Goal: Information Seeking & Learning: Find specific fact

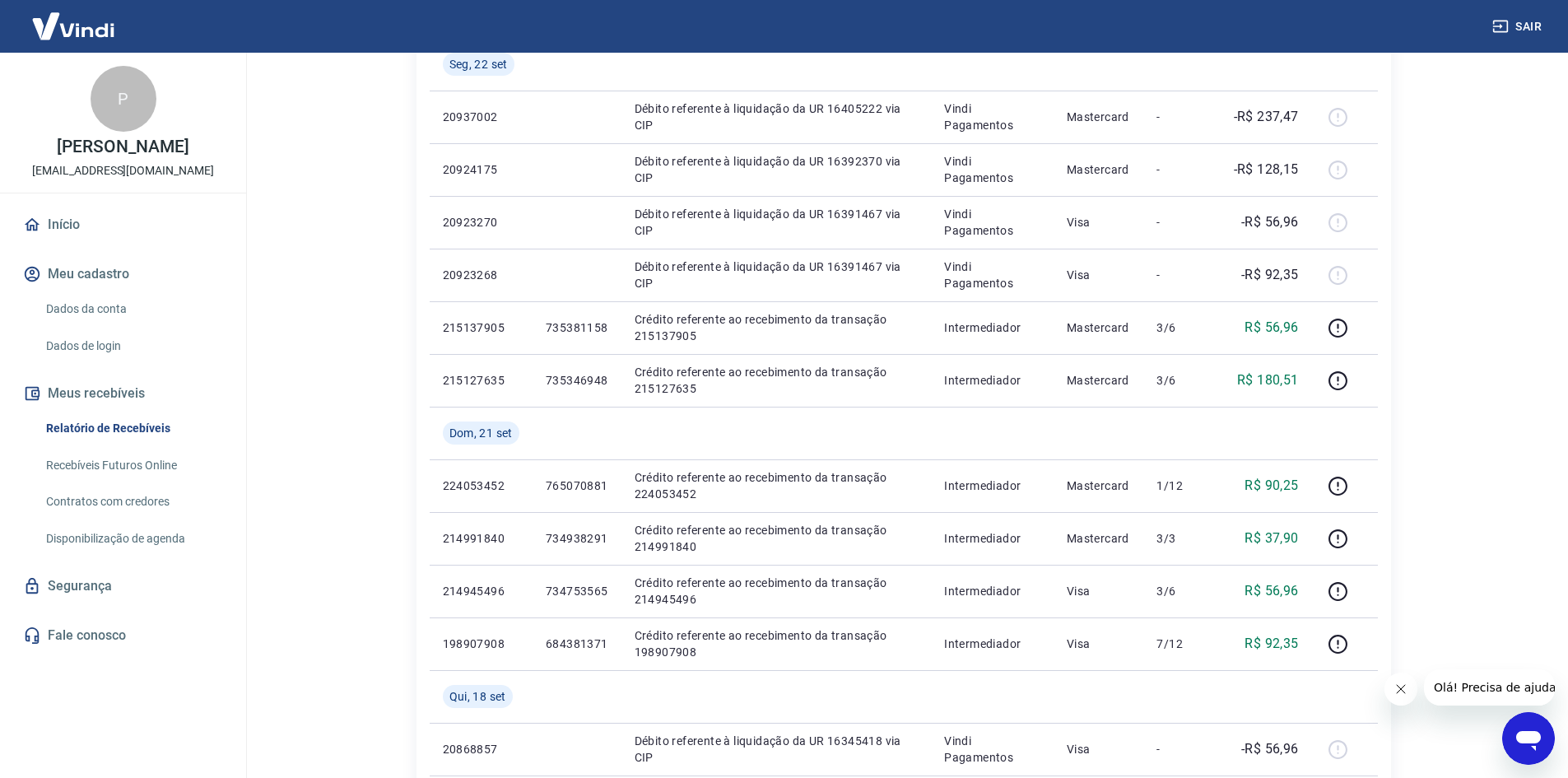
scroll to position [577, 0]
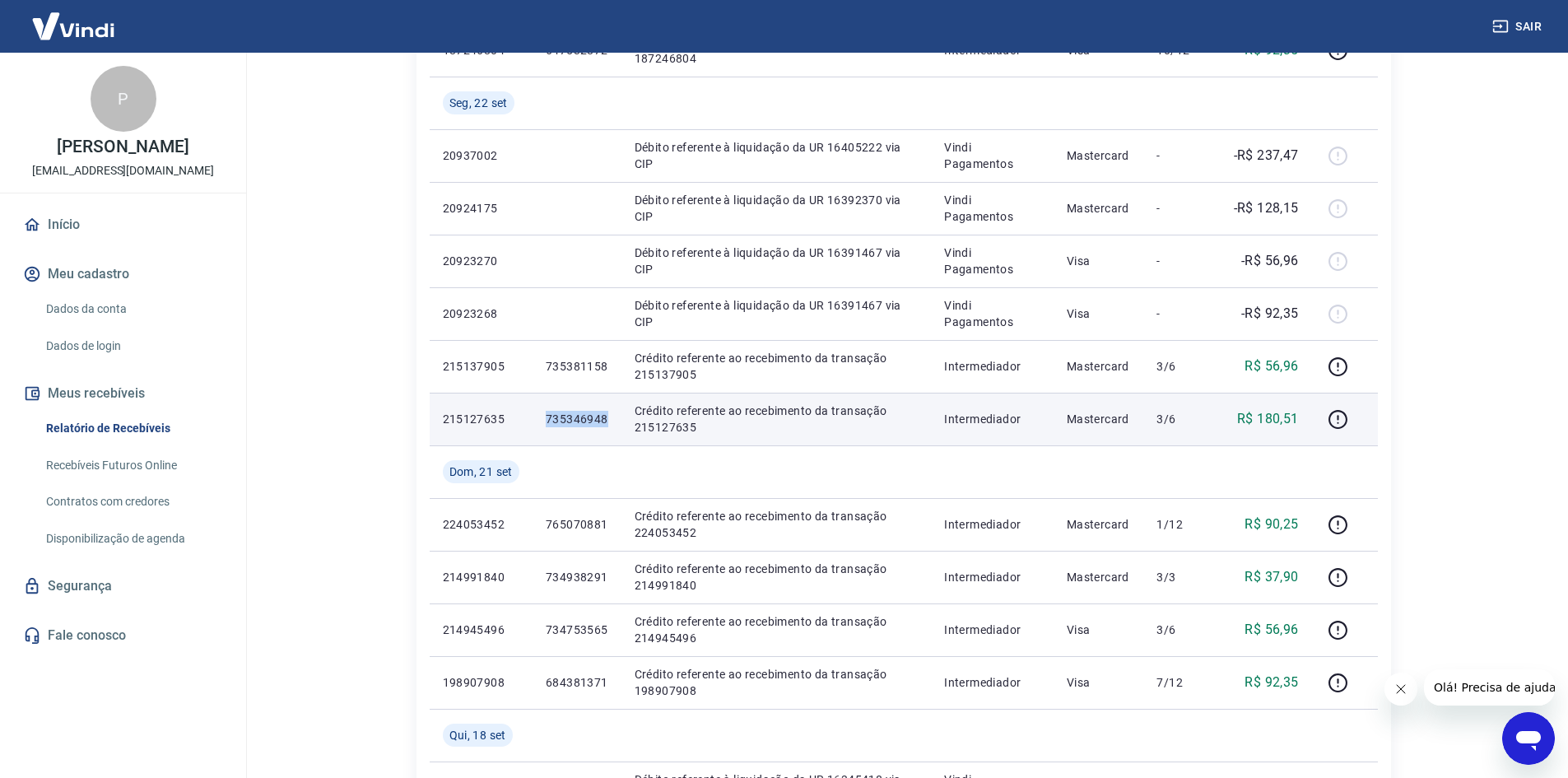
drag, startPoint x: 611, startPoint y: 420, endPoint x: 541, endPoint y: 427, distance: 70.3
click at [541, 427] on td "735346948" at bounding box center [576, 419] width 89 height 53
copy p "735346948"
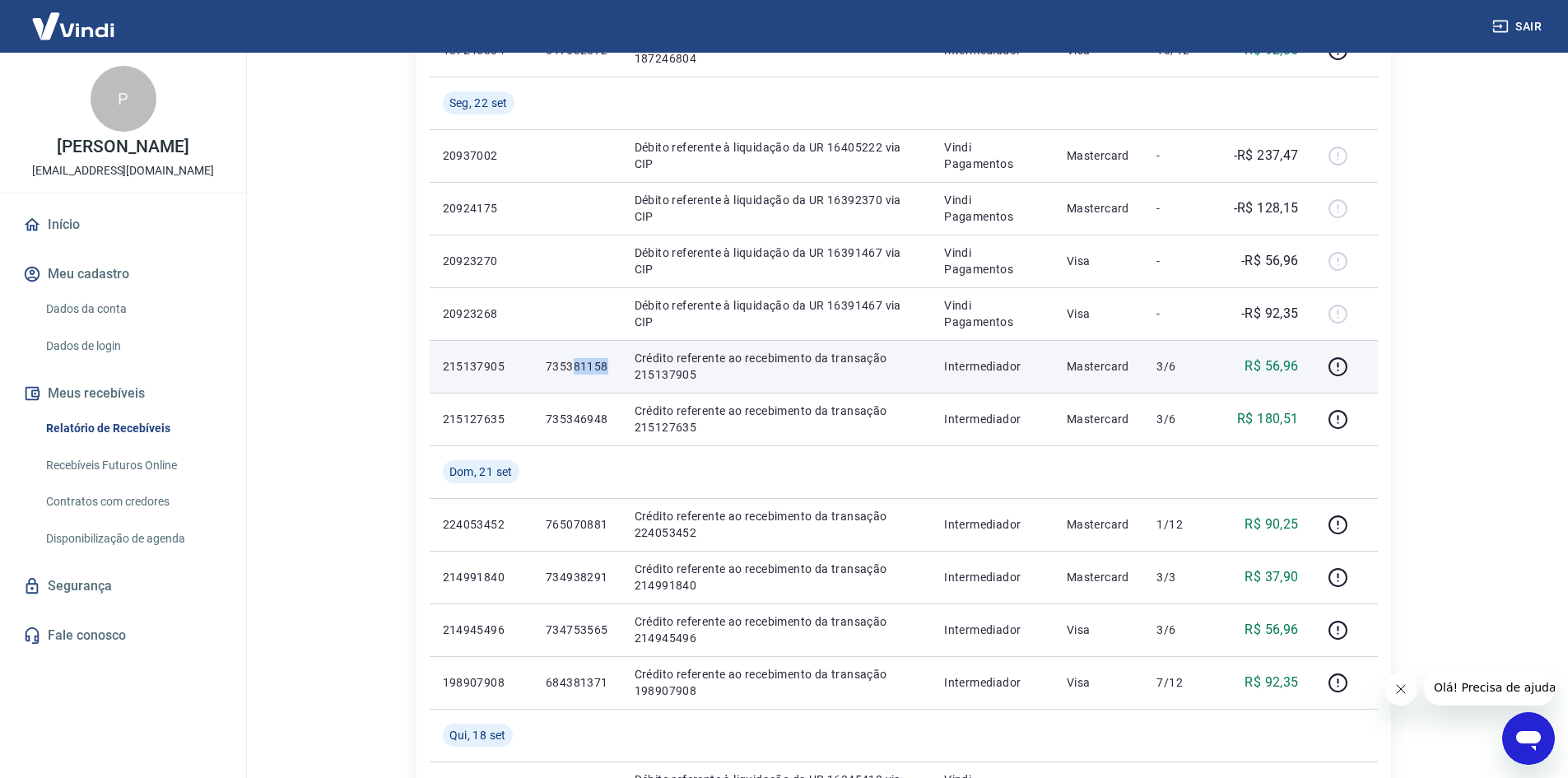
drag, startPoint x: 609, startPoint y: 366, endPoint x: 571, endPoint y: 365, distance: 38.0
click at [571, 365] on td "735381158" at bounding box center [576, 366] width 89 height 53
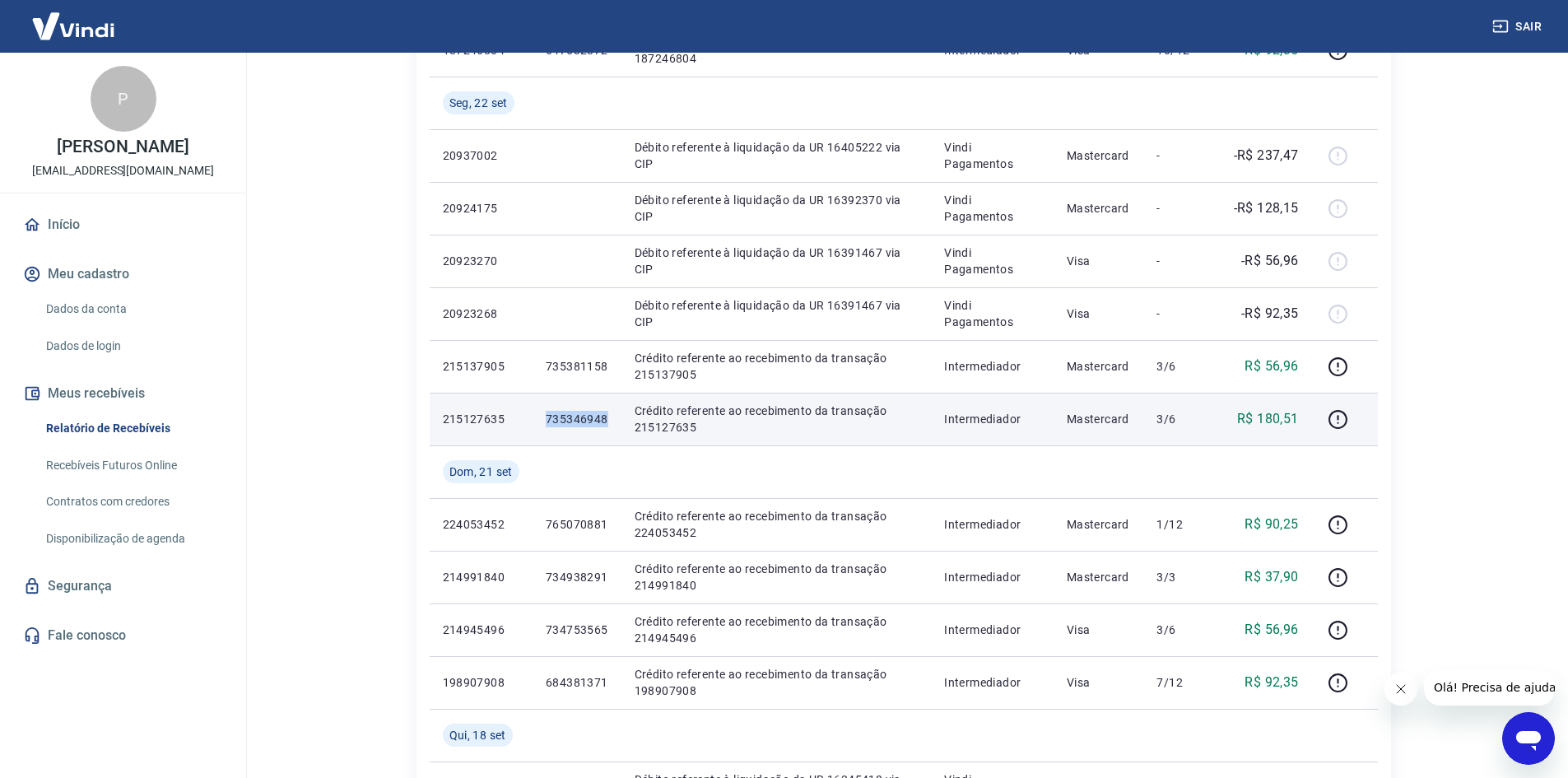
drag, startPoint x: 614, startPoint y: 418, endPoint x: 539, endPoint y: 421, distance: 75.1
click at [539, 421] on td "735346948" at bounding box center [576, 419] width 89 height 53
copy p "735346948"
click at [608, 439] on td "735346948" at bounding box center [576, 419] width 89 height 53
drag, startPoint x: 545, startPoint y: 416, endPoint x: 604, endPoint y: 425, distance: 59.7
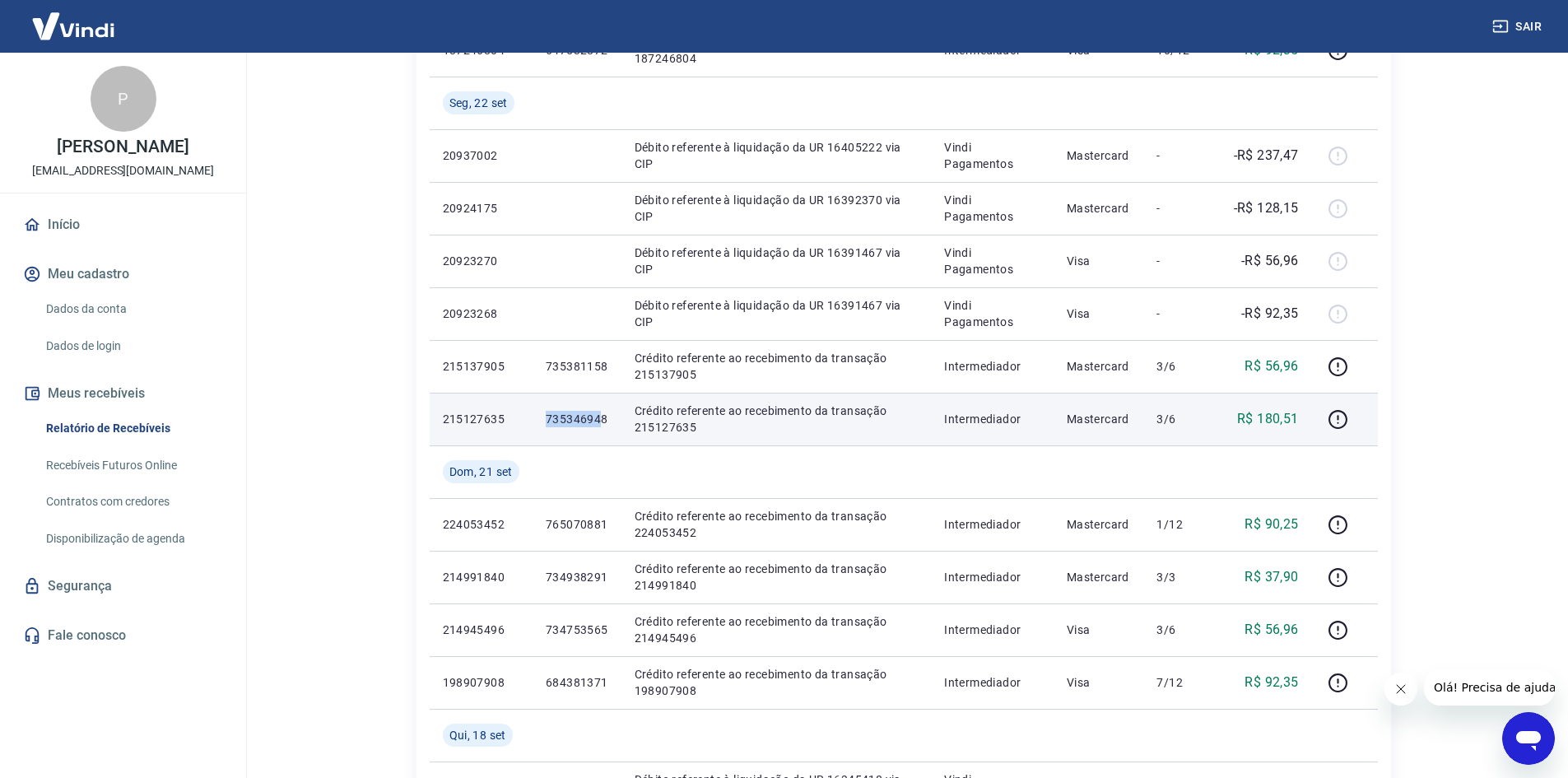
click at [604, 425] on td "735346948" at bounding box center [576, 419] width 89 height 53
click at [607, 425] on p "735346948" at bounding box center [577, 419] width 63 height 16
click at [547, 414] on p "735346948" at bounding box center [577, 419] width 63 height 16
drag, startPoint x: 548, startPoint y: 416, endPoint x: 639, endPoint y: 419, distance: 91.0
click at [644, 430] on tr "215127635 735346948 Crédito referente ao recebimento da transação 215127635 Int…" at bounding box center [904, 419] width 949 height 53
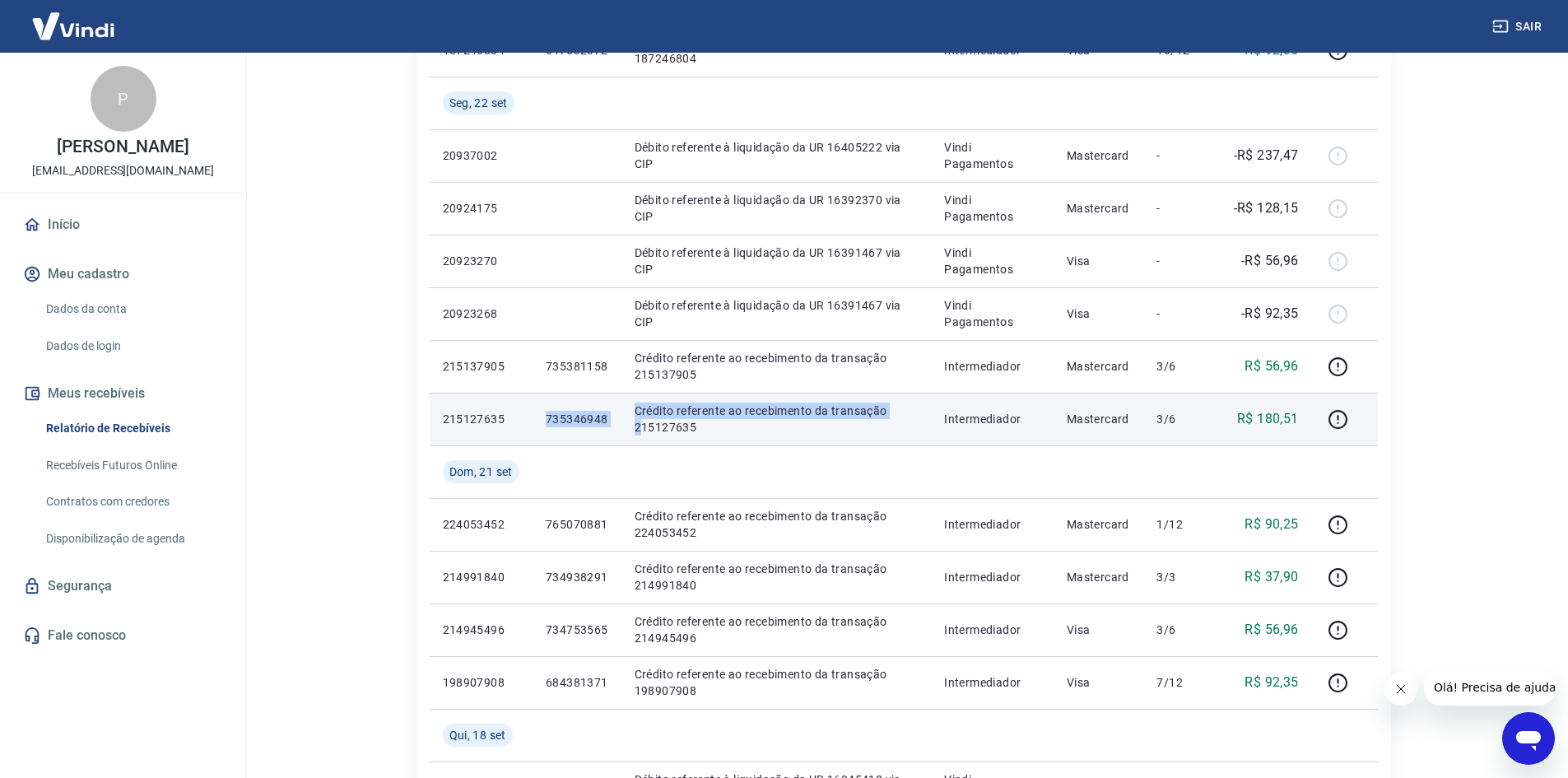
click at [561, 431] on td "735346948" at bounding box center [576, 419] width 89 height 53
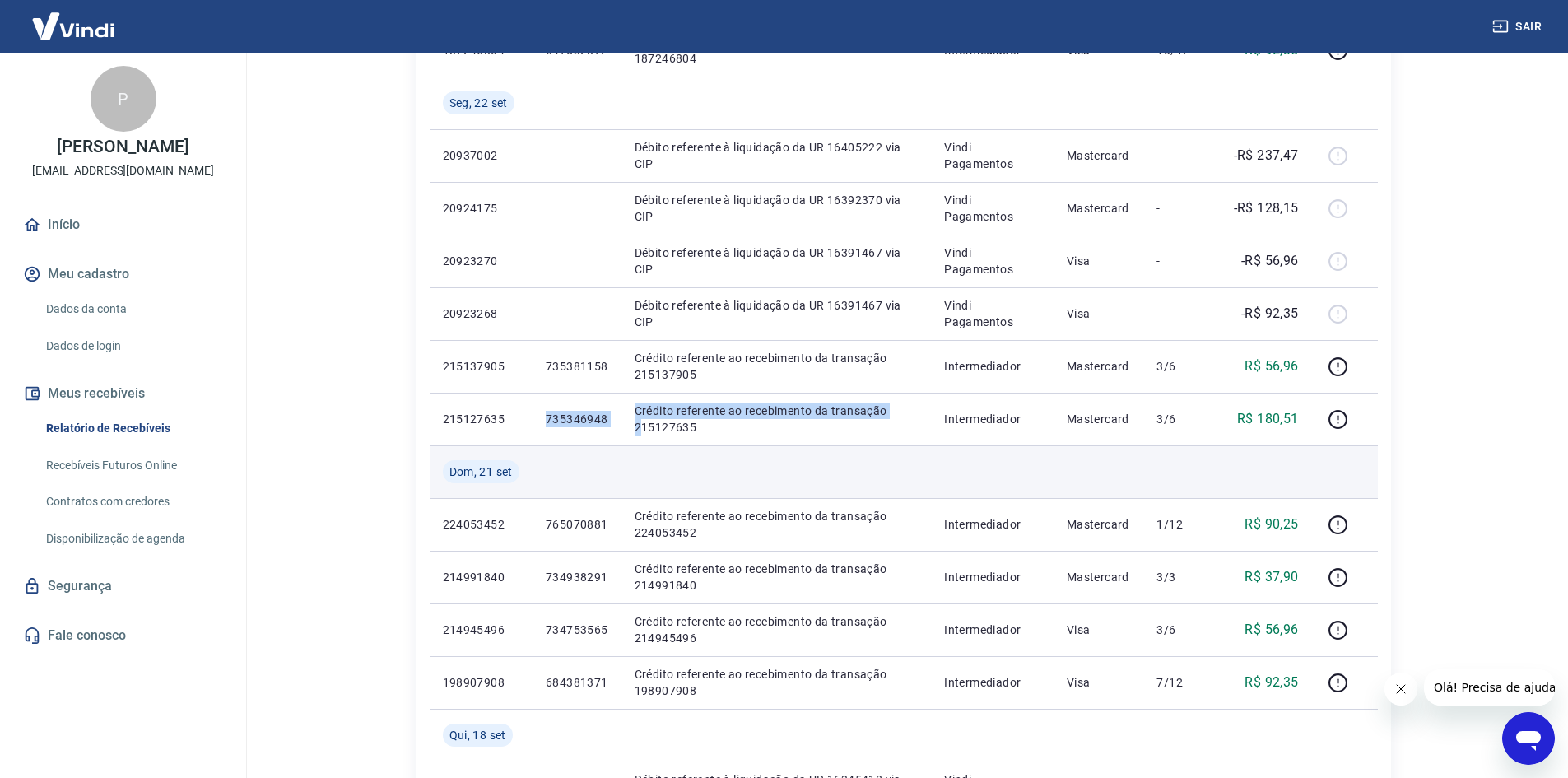
drag, startPoint x: 533, startPoint y: 435, endPoint x: 565, endPoint y: 461, distance: 41.2
click at [534, 436] on td "735346948" at bounding box center [576, 419] width 89 height 53
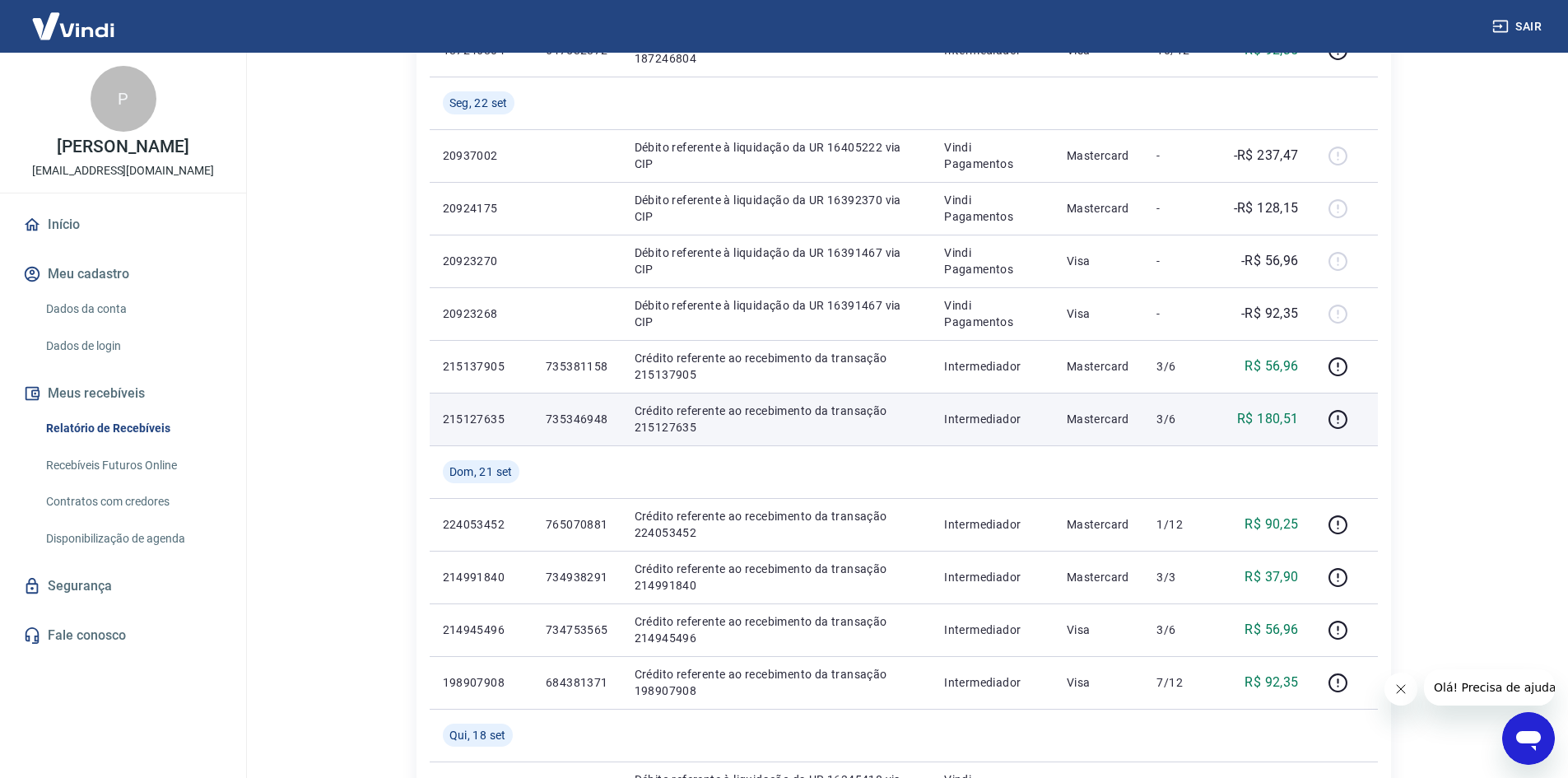
click at [662, 420] on p "Crédito referente ao recebimento da transação 215127635" at bounding box center [777, 419] width 284 height 33
drag, startPoint x: 547, startPoint y: 418, endPoint x: 610, endPoint y: 416, distance: 63.0
click at [610, 416] on td "735346948" at bounding box center [576, 419] width 89 height 53
copy p "735346948"
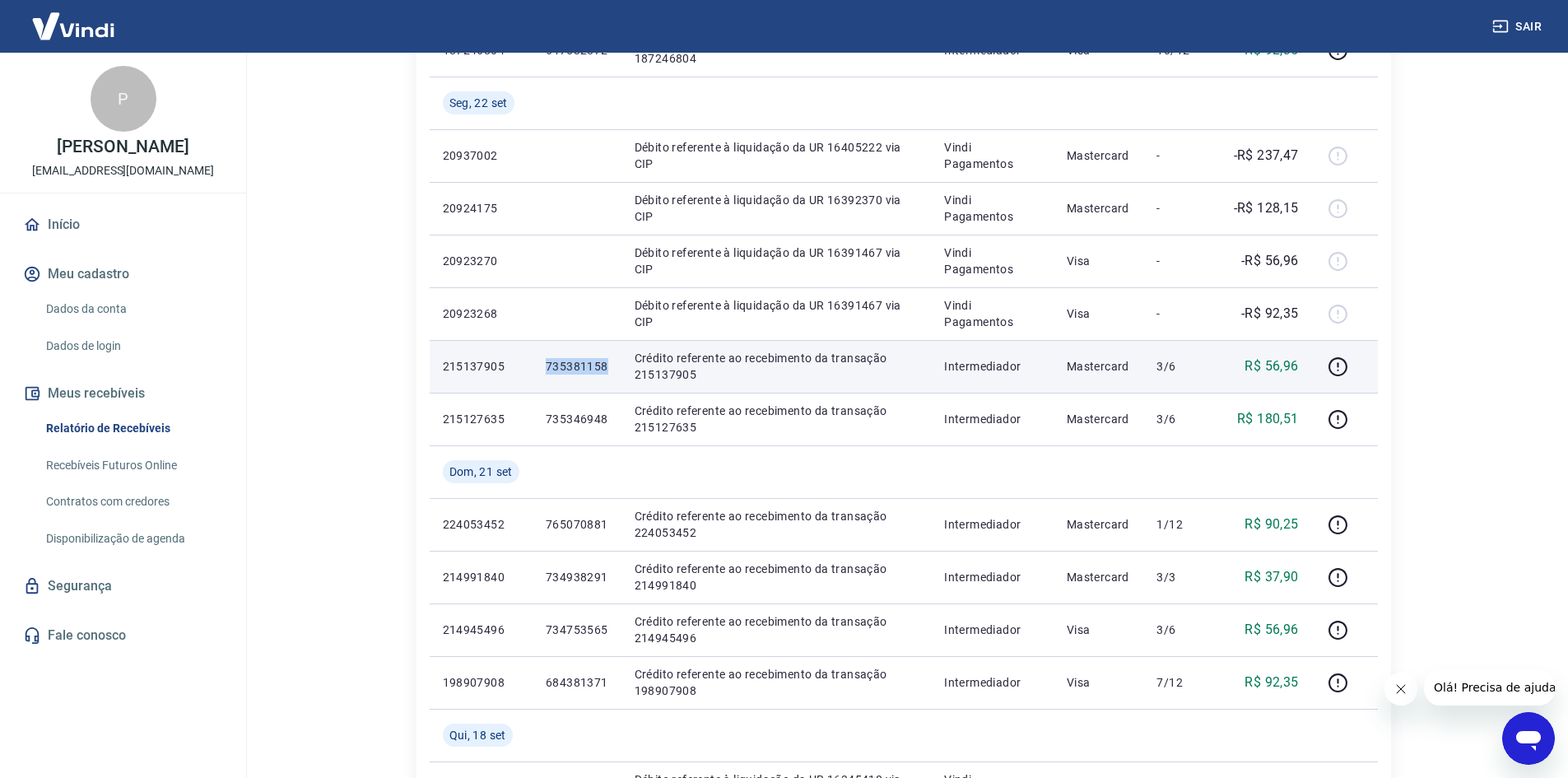
drag, startPoint x: 618, startPoint y: 363, endPoint x: 515, endPoint y: 374, distance: 103.6
click at [517, 371] on tr "215137905 735381158 Crédito referente ao recebimento da transação 215137905 Int…" at bounding box center [904, 366] width 949 height 53
copy tr "735381158"
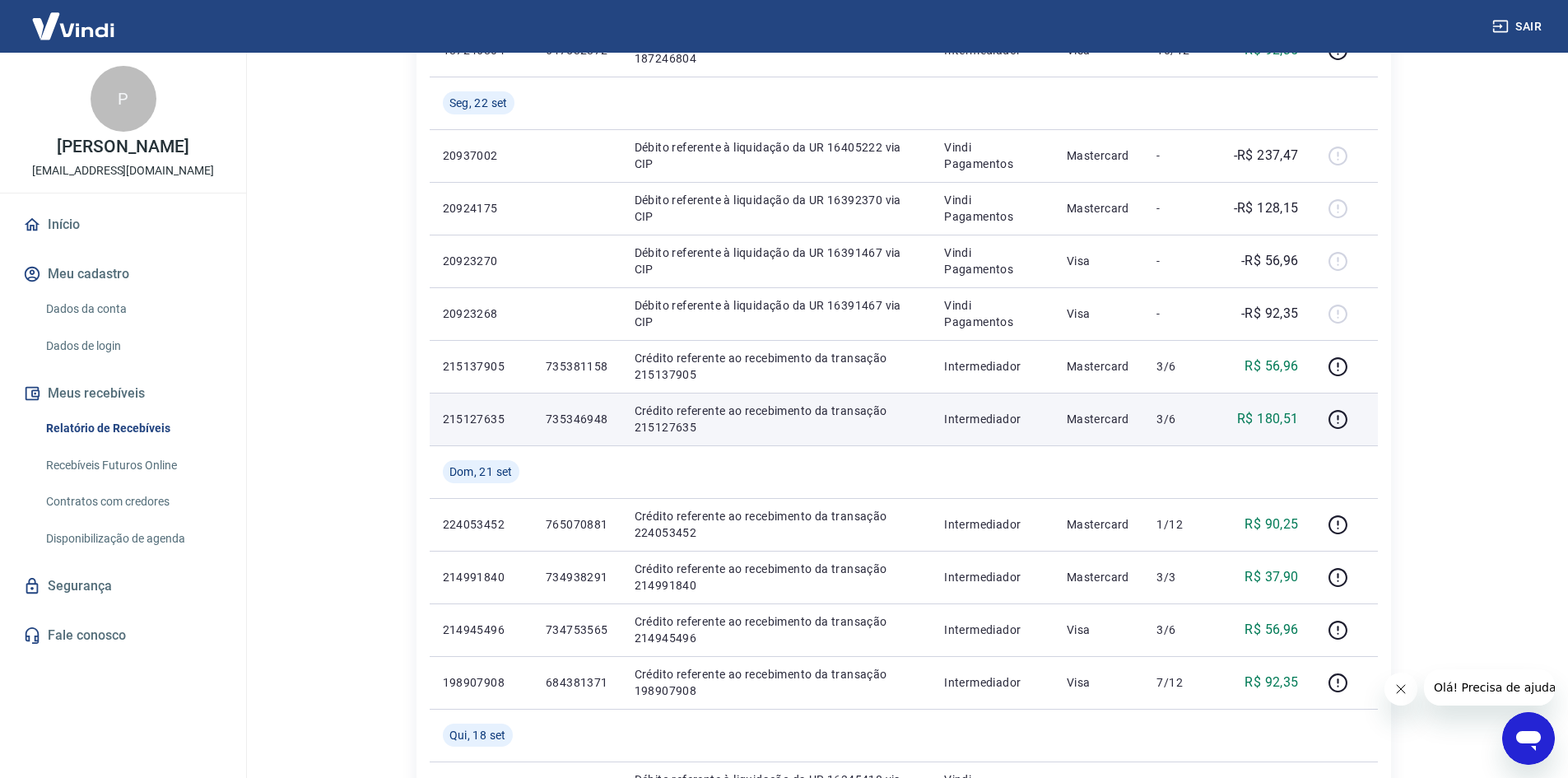
drag, startPoint x: 583, startPoint y: 433, endPoint x: 565, endPoint y: 402, distance: 35.8
click at [582, 432] on td "735346948" at bounding box center [576, 419] width 89 height 53
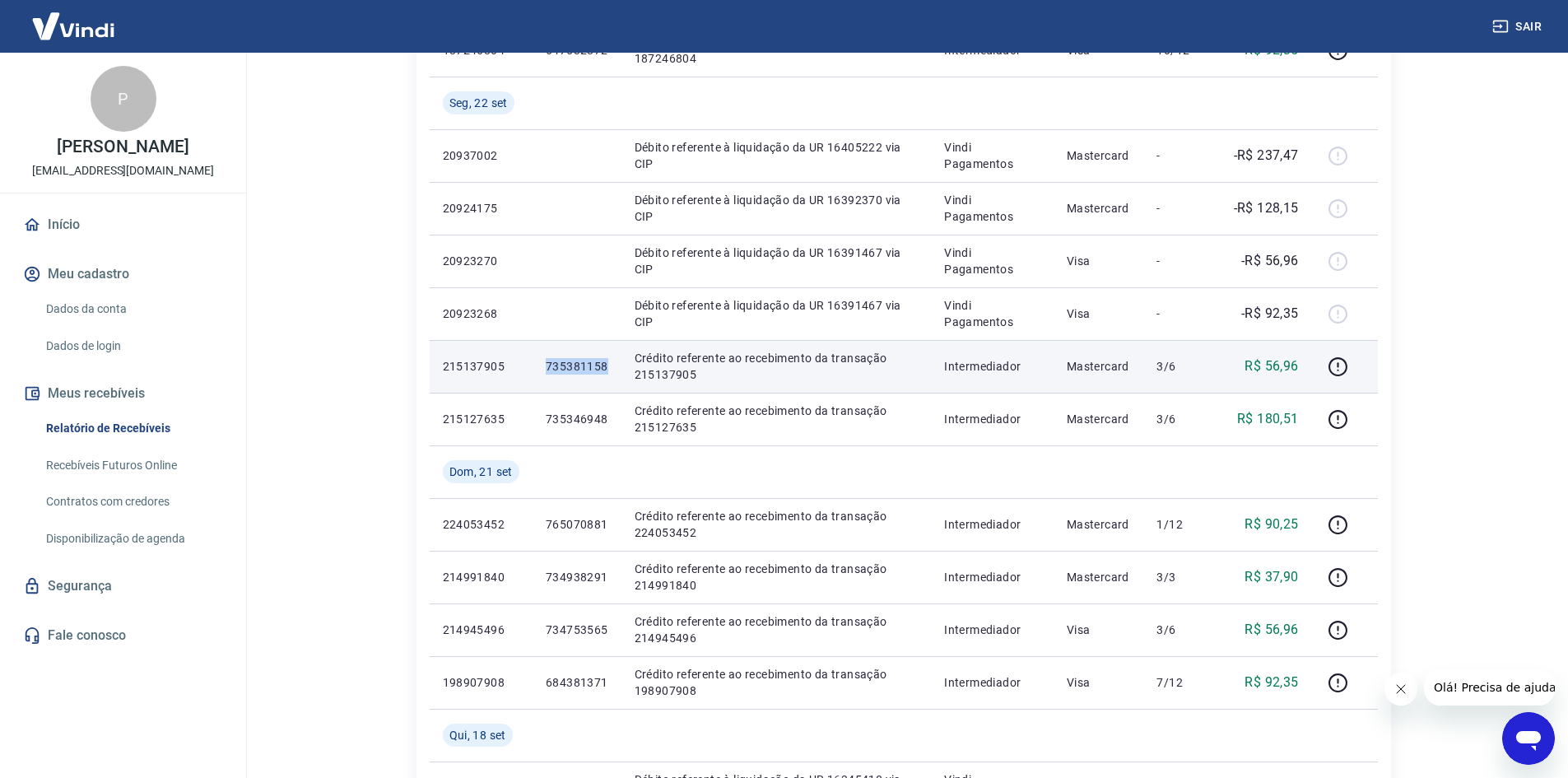
drag, startPoint x: 555, startPoint y: 363, endPoint x: 611, endPoint y: 360, distance: 56.1
click at [611, 360] on td "735381158" at bounding box center [576, 366] width 89 height 53
copy p "735381158"
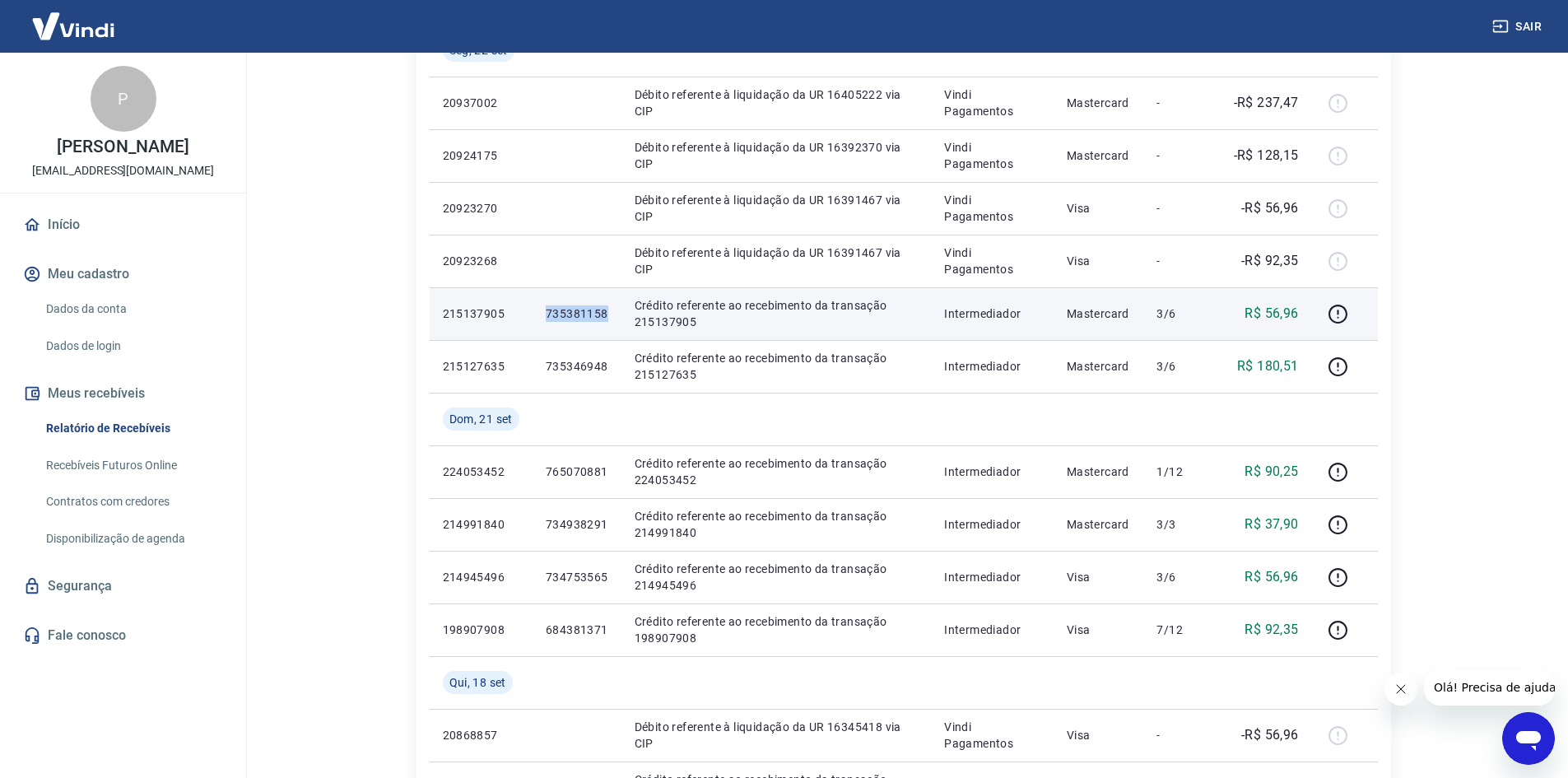
scroll to position [659, 0]
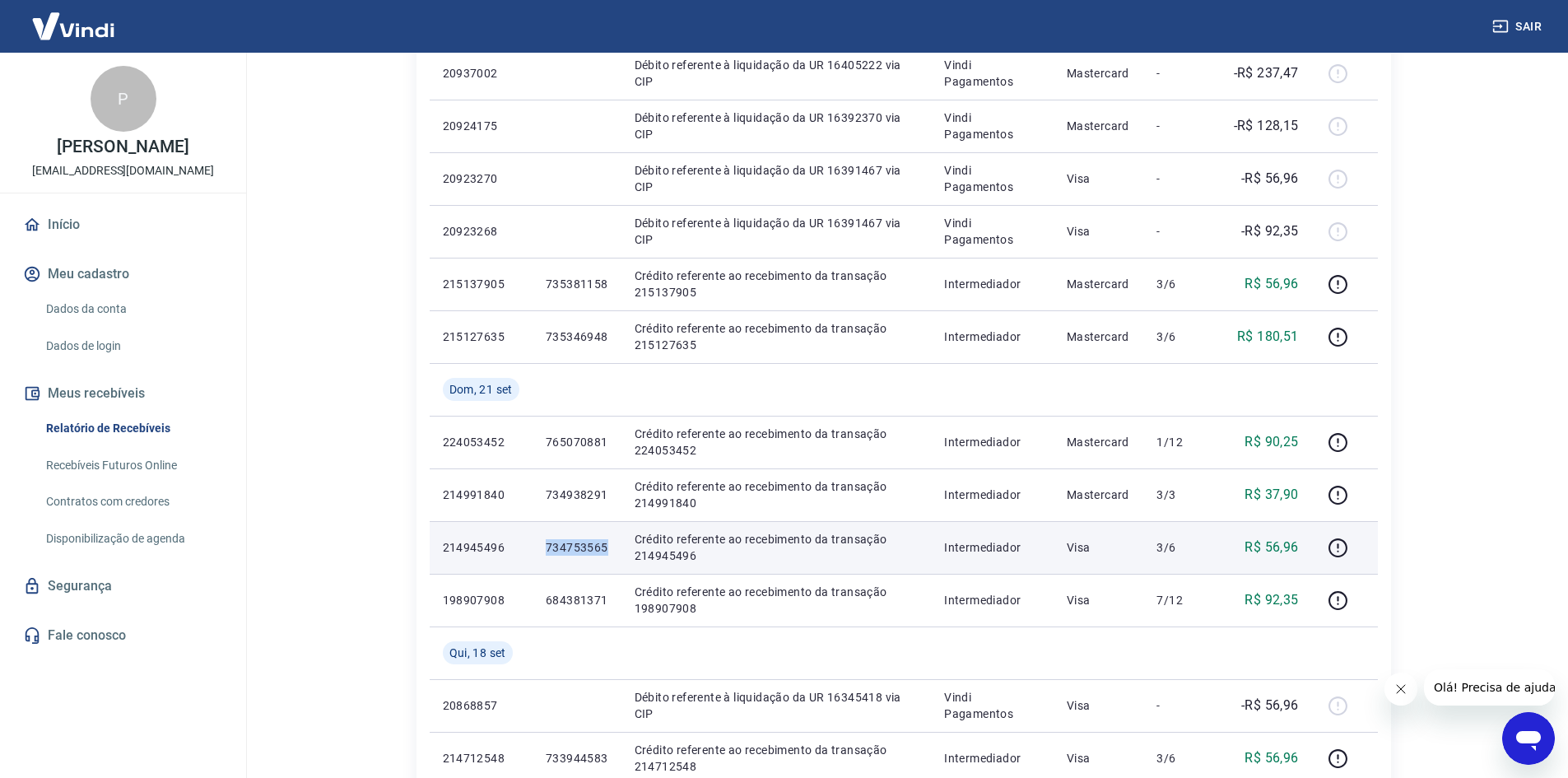
drag, startPoint x: 615, startPoint y: 550, endPoint x: 525, endPoint y: 552, distance: 90.0
click at [525, 552] on tr "214945496 734753565 Crédito referente ao recebimento da transação 214945496 Int…" at bounding box center [904, 548] width 949 height 53
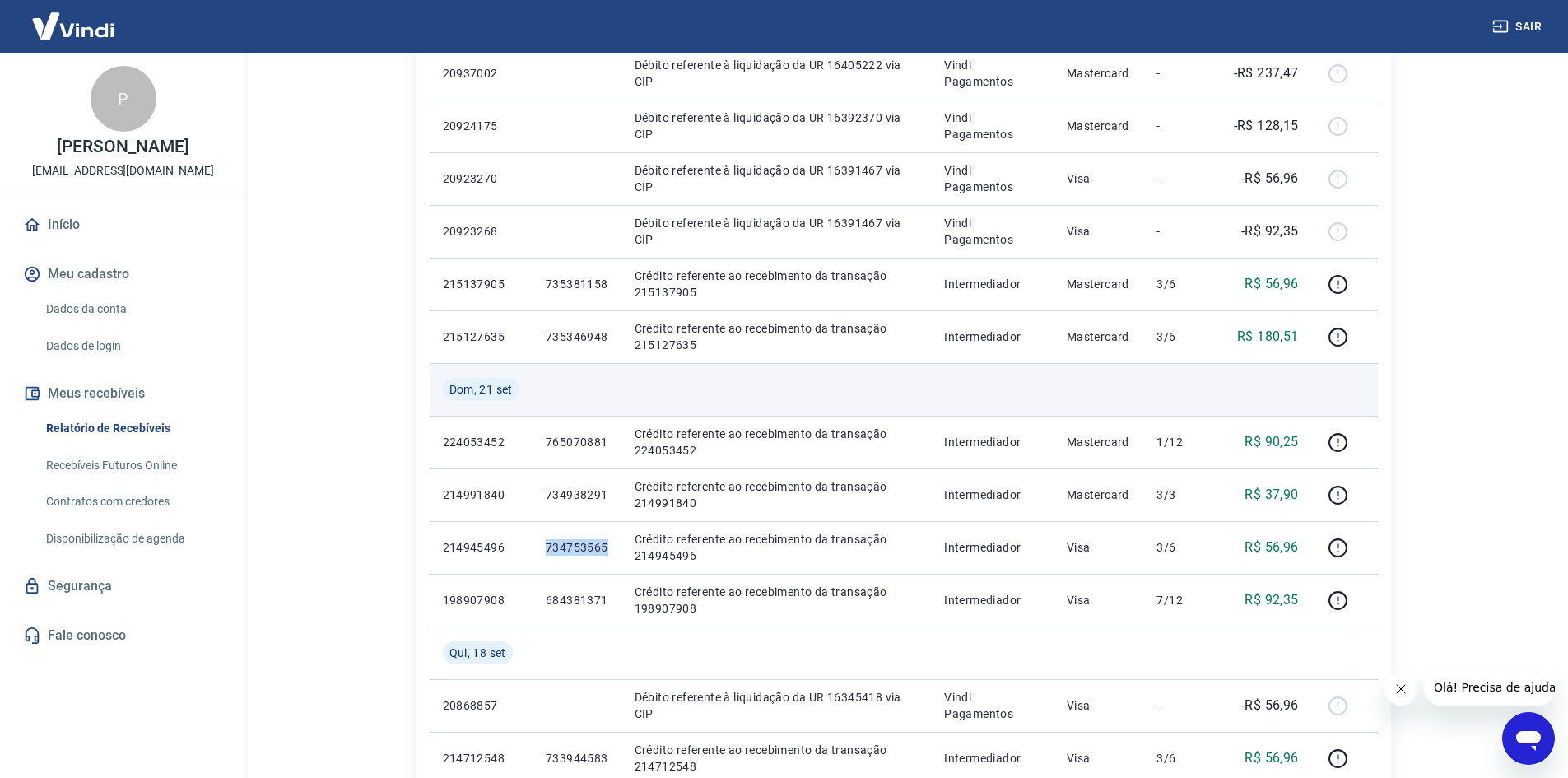
copy tr "734753565"
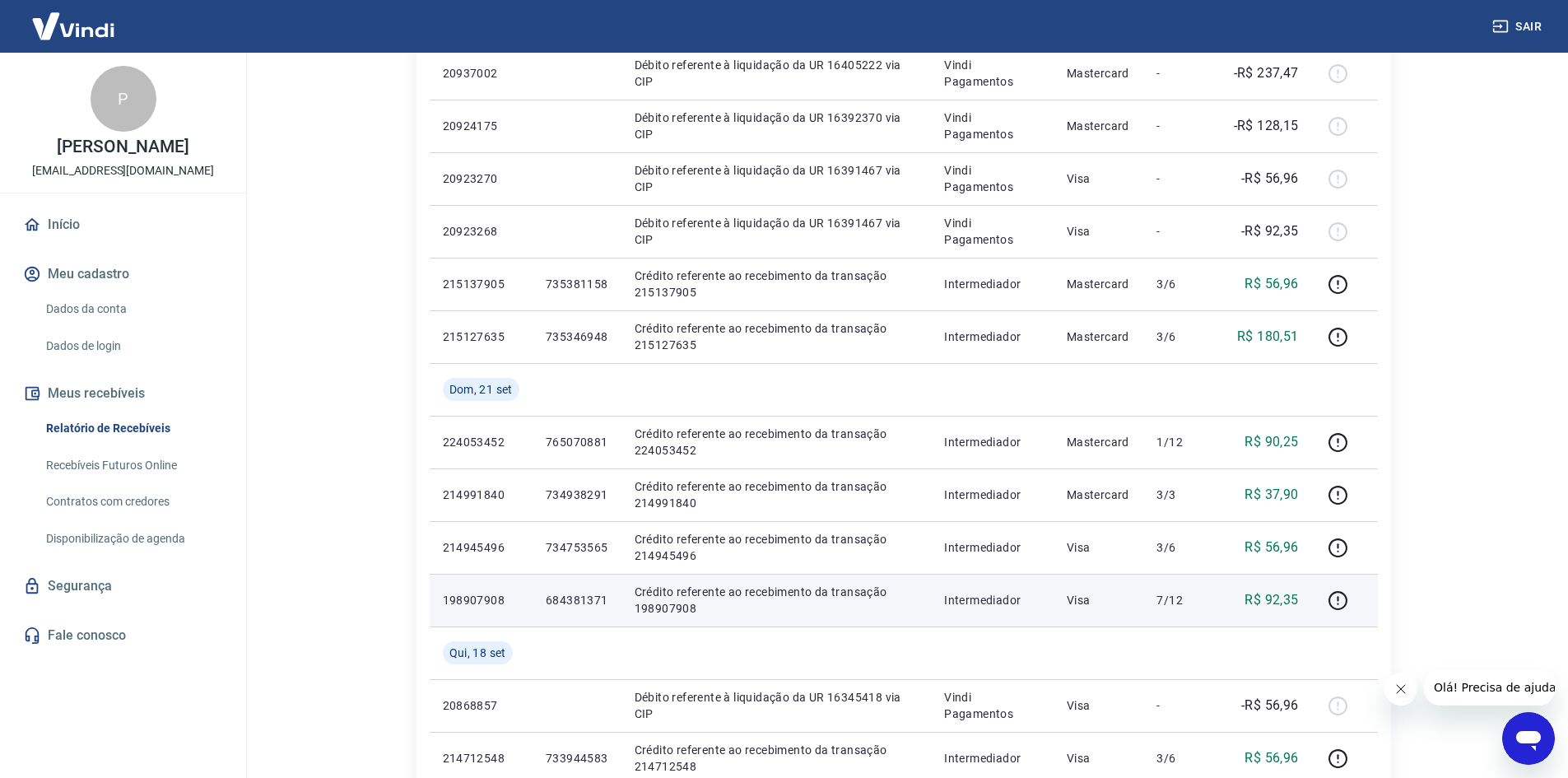
drag, startPoint x: 669, startPoint y: 597, endPoint x: 601, endPoint y: 578, distance: 70.6
click at [669, 597] on p "Crédito referente ao recebimento da transação 198907908" at bounding box center [777, 600] width 284 height 33
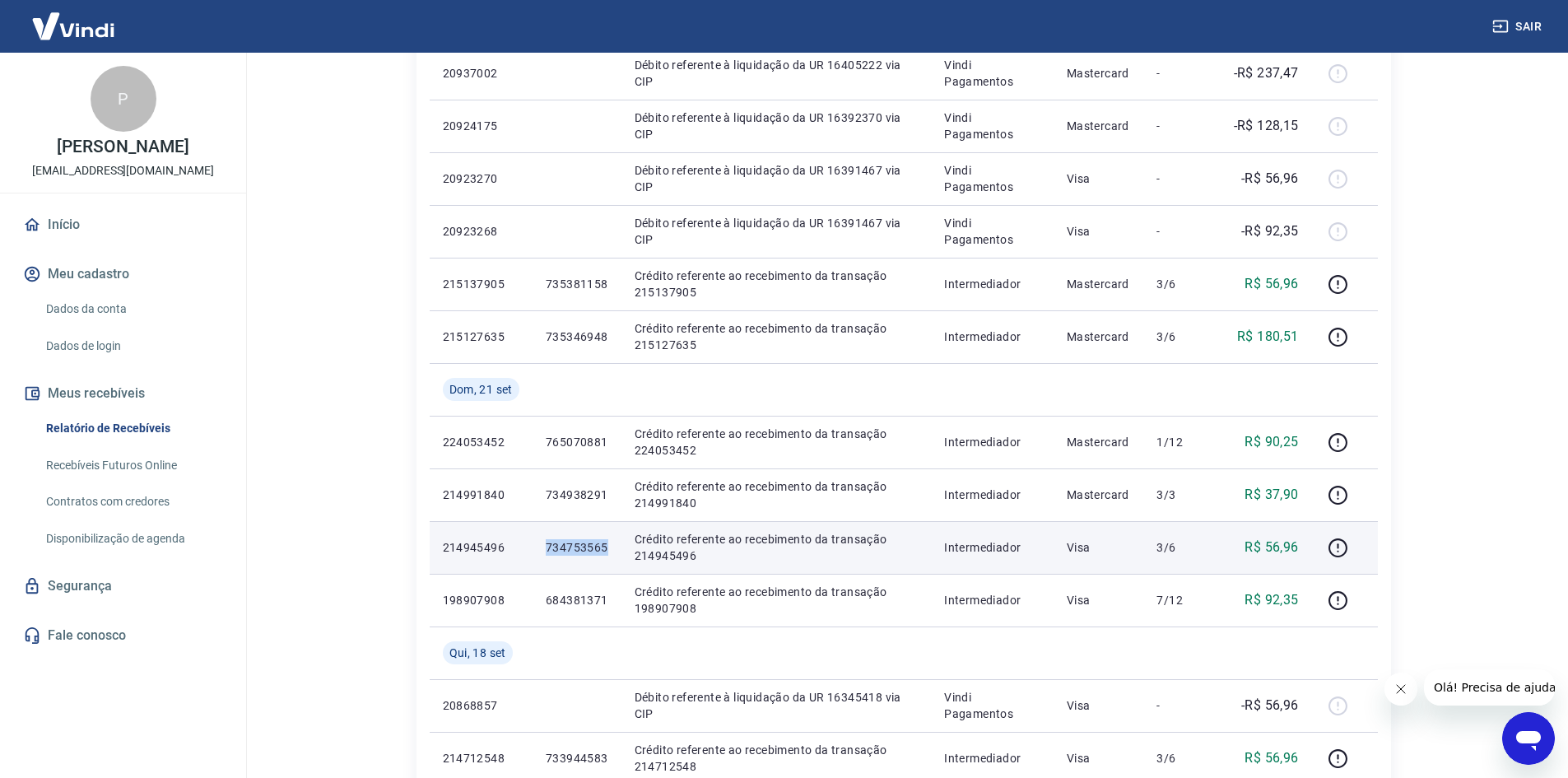
drag, startPoint x: 609, startPoint y: 549, endPoint x: 546, endPoint y: 550, distance: 63.0
click at [546, 550] on td "734753565" at bounding box center [576, 548] width 89 height 53
copy p "734753565"
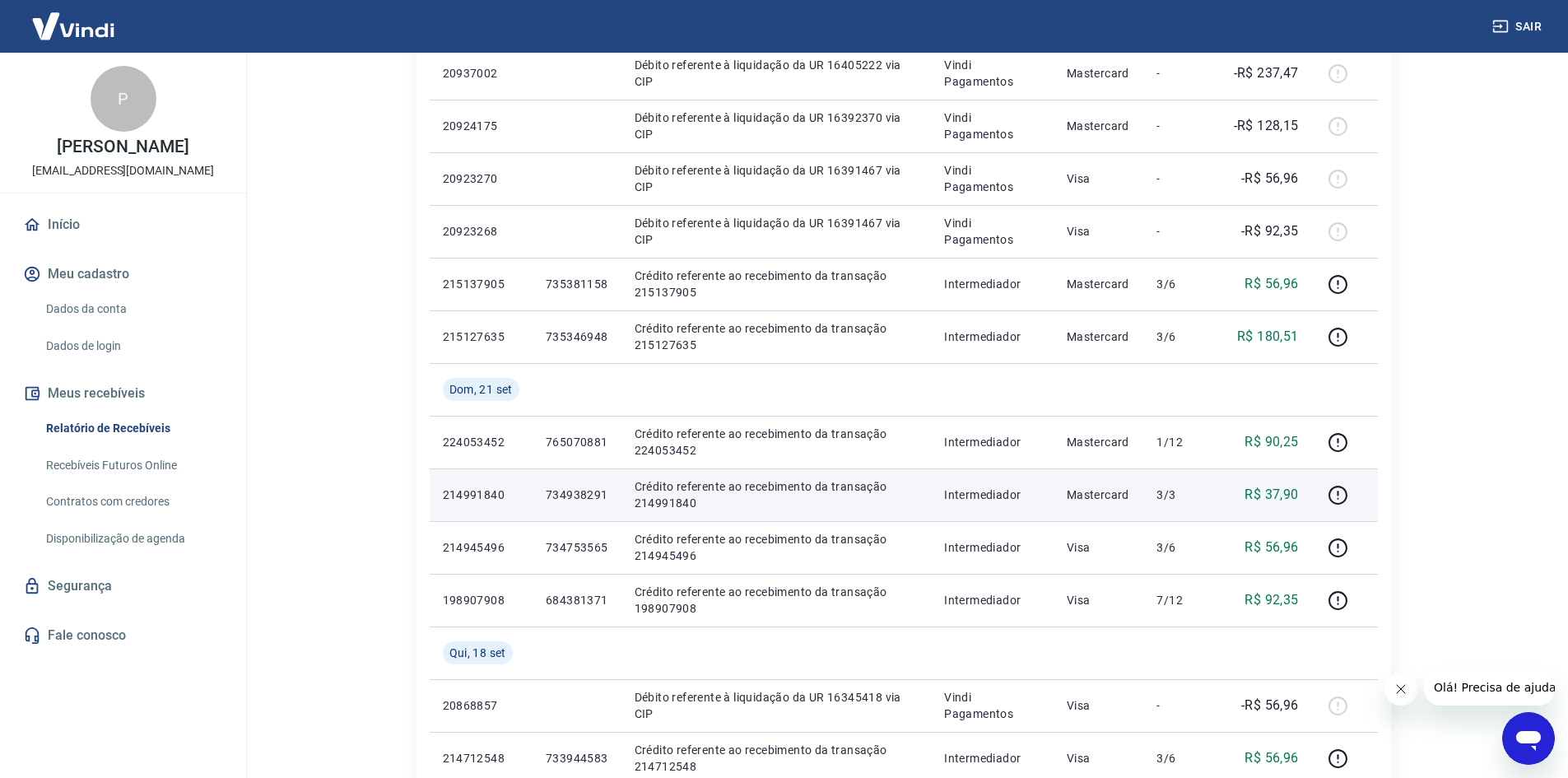
click at [612, 494] on td "734938291" at bounding box center [576, 495] width 89 height 53
drag, startPoint x: 608, startPoint y: 498, endPoint x: 533, endPoint y: 502, distance: 75.1
click at [533, 501] on td "734938291" at bounding box center [576, 495] width 89 height 53
copy p "734938291"
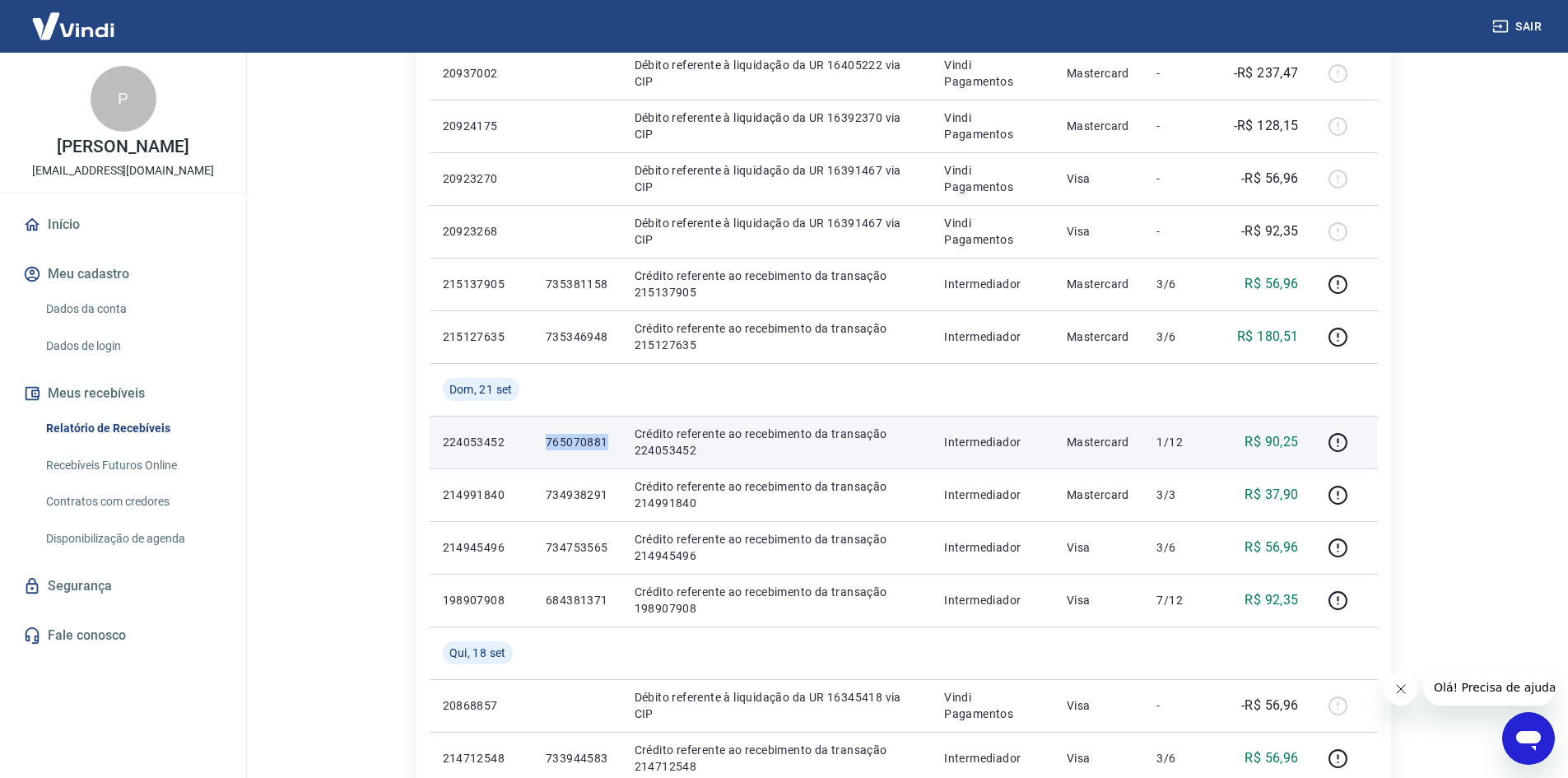
drag, startPoint x: 611, startPoint y: 437, endPoint x: 539, endPoint y: 438, distance: 72.0
click at [539, 438] on td "765070881" at bounding box center [576, 442] width 89 height 53
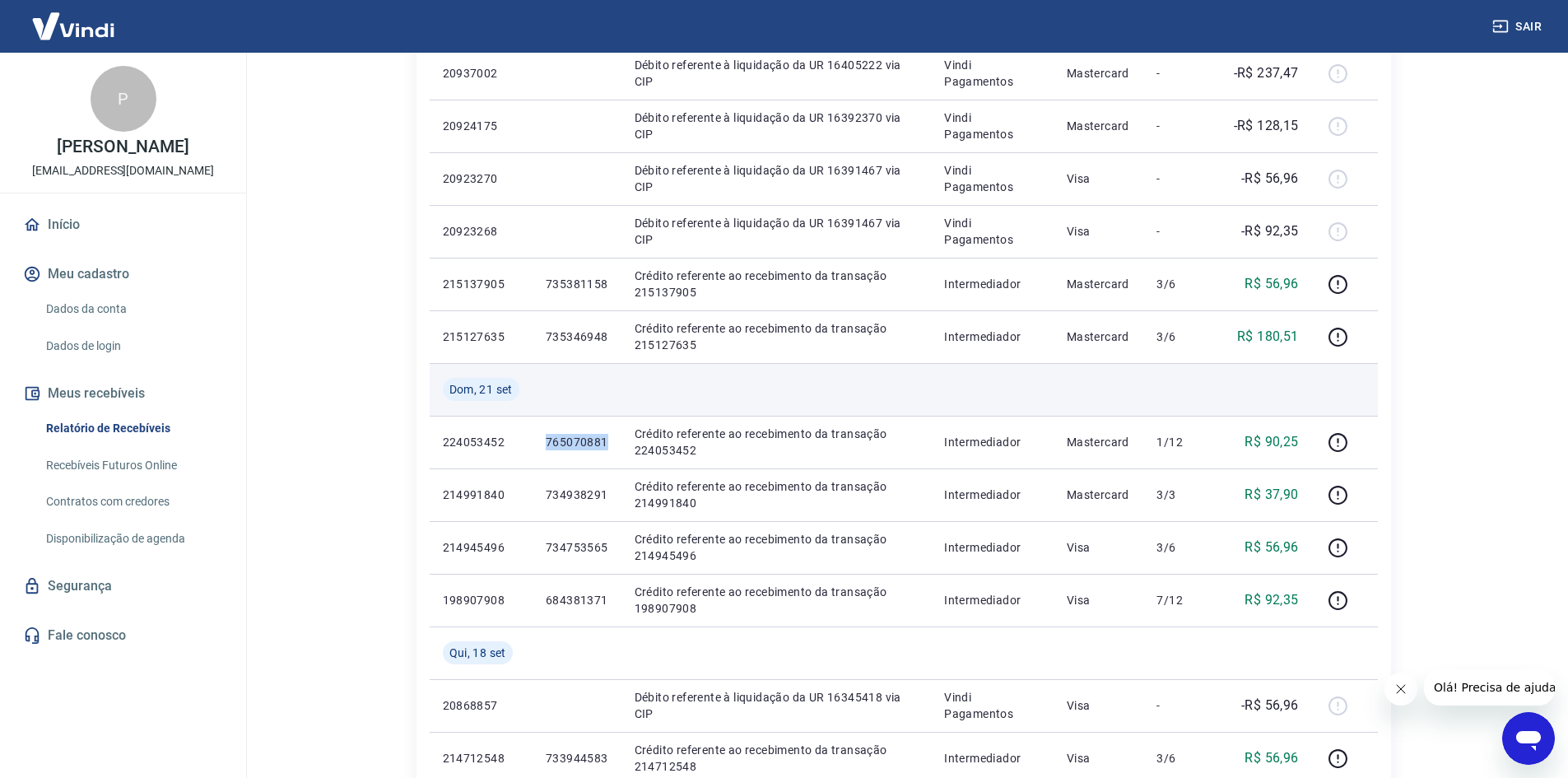
copy p "765070881"
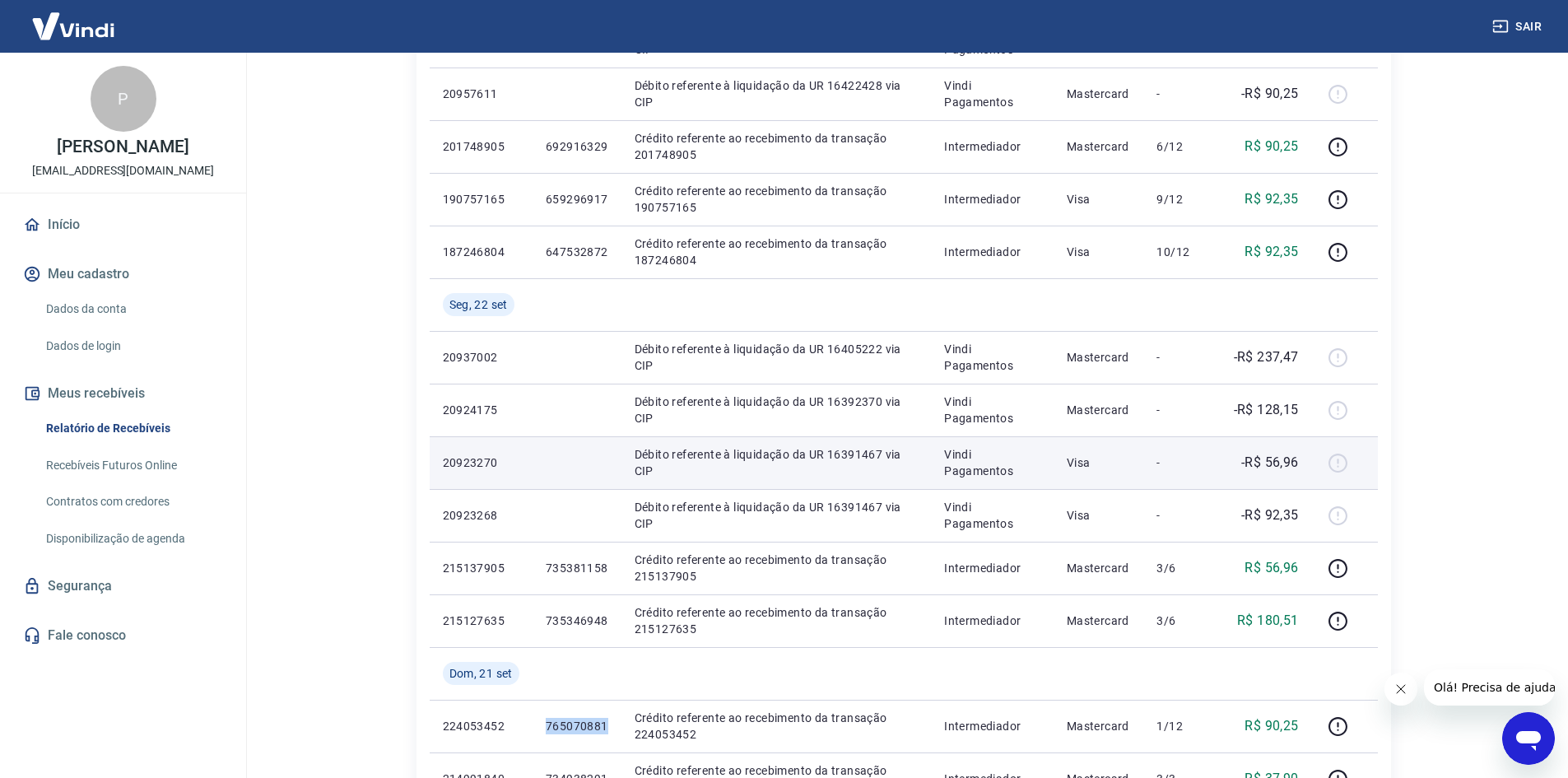
scroll to position [412, 0]
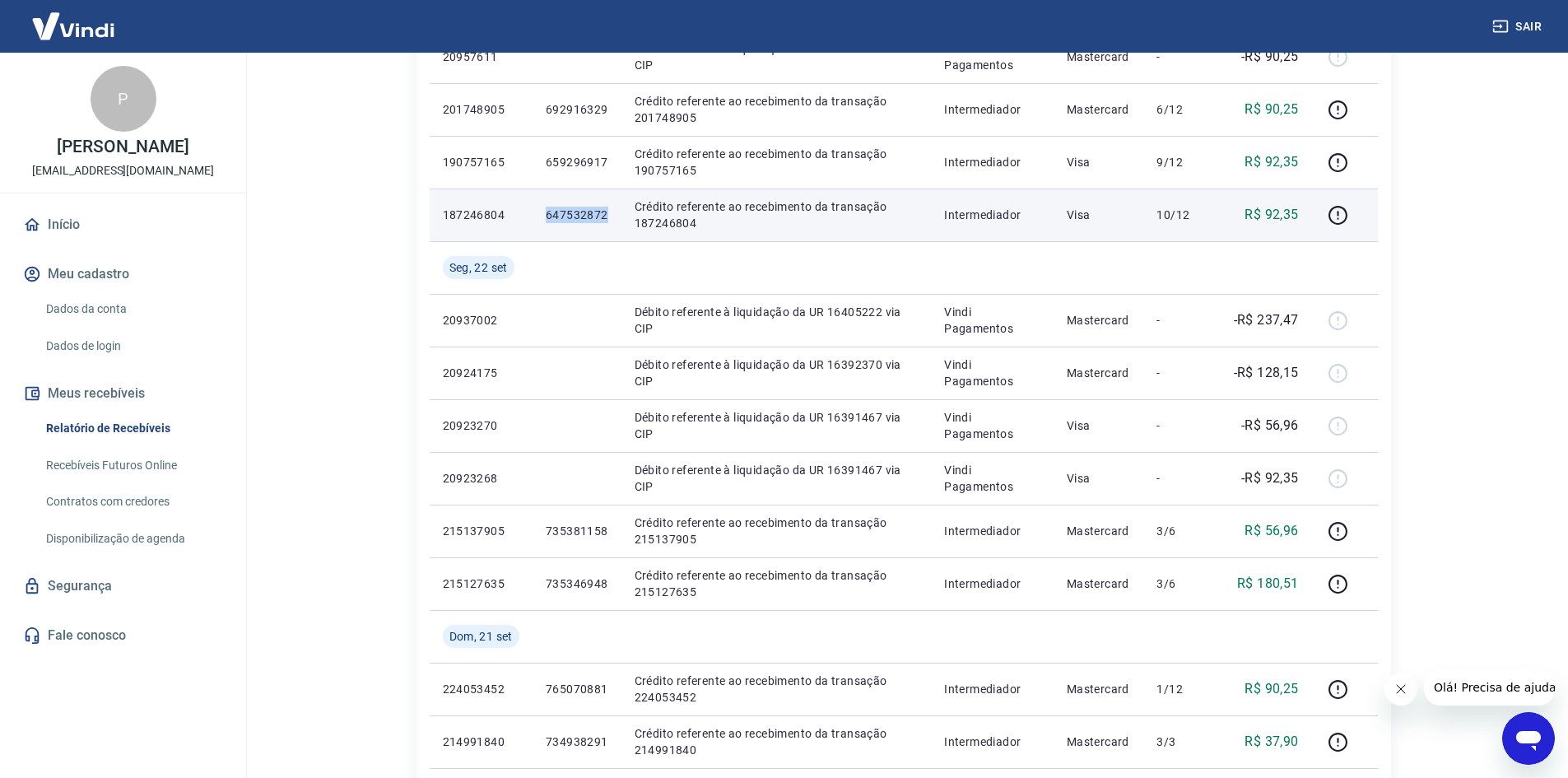
drag, startPoint x: 611, startPoint y: 214, endPoint x: 521, endPoint y: 228, distance: 91.1
click at [522, 225] on tr "187246804 647532872 Crédito referente ao recebimento da transação 187246804 Int…" at bounding box center [904, 215] width 949 height 53
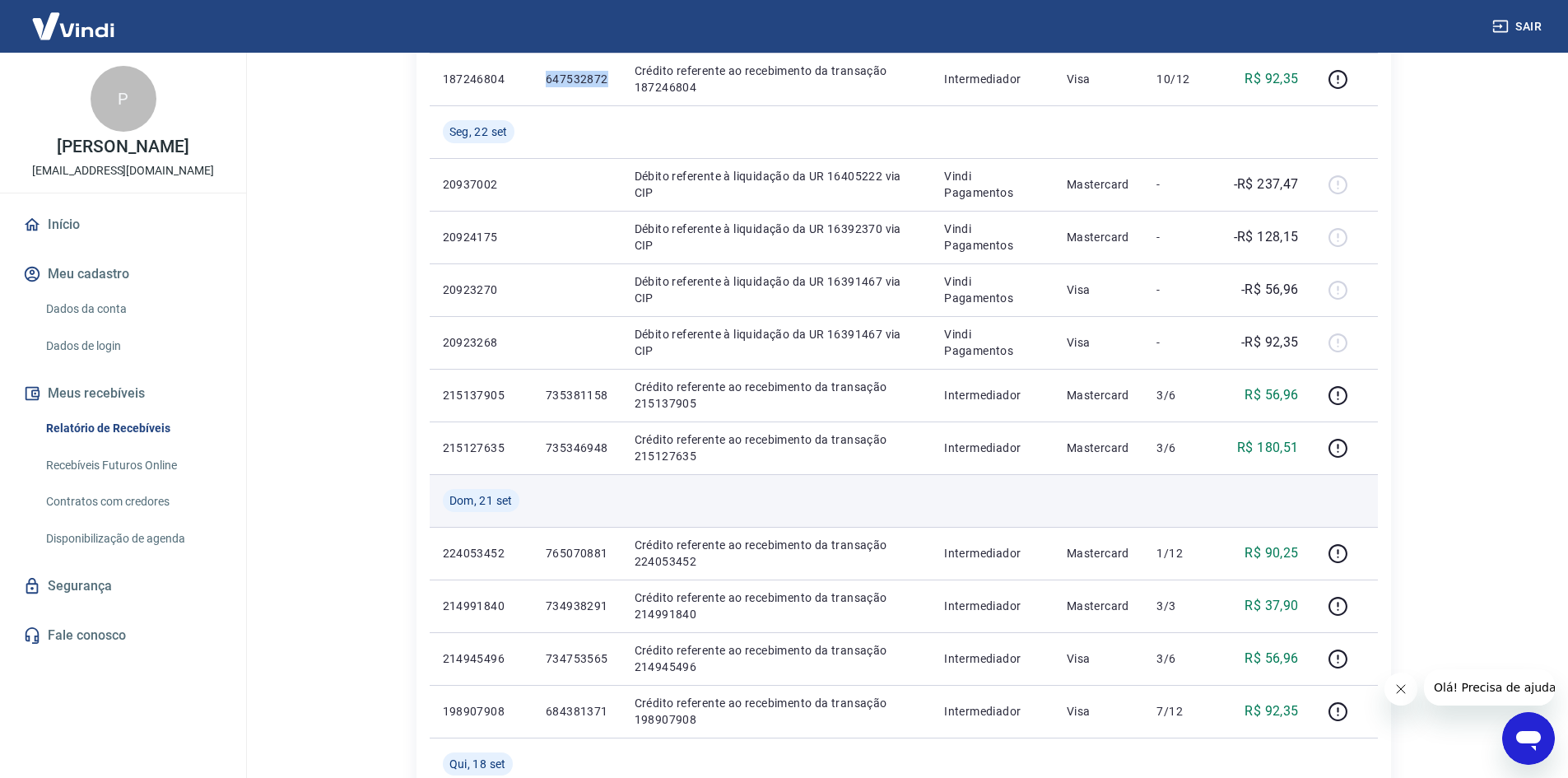
scroll to position [577, 0]
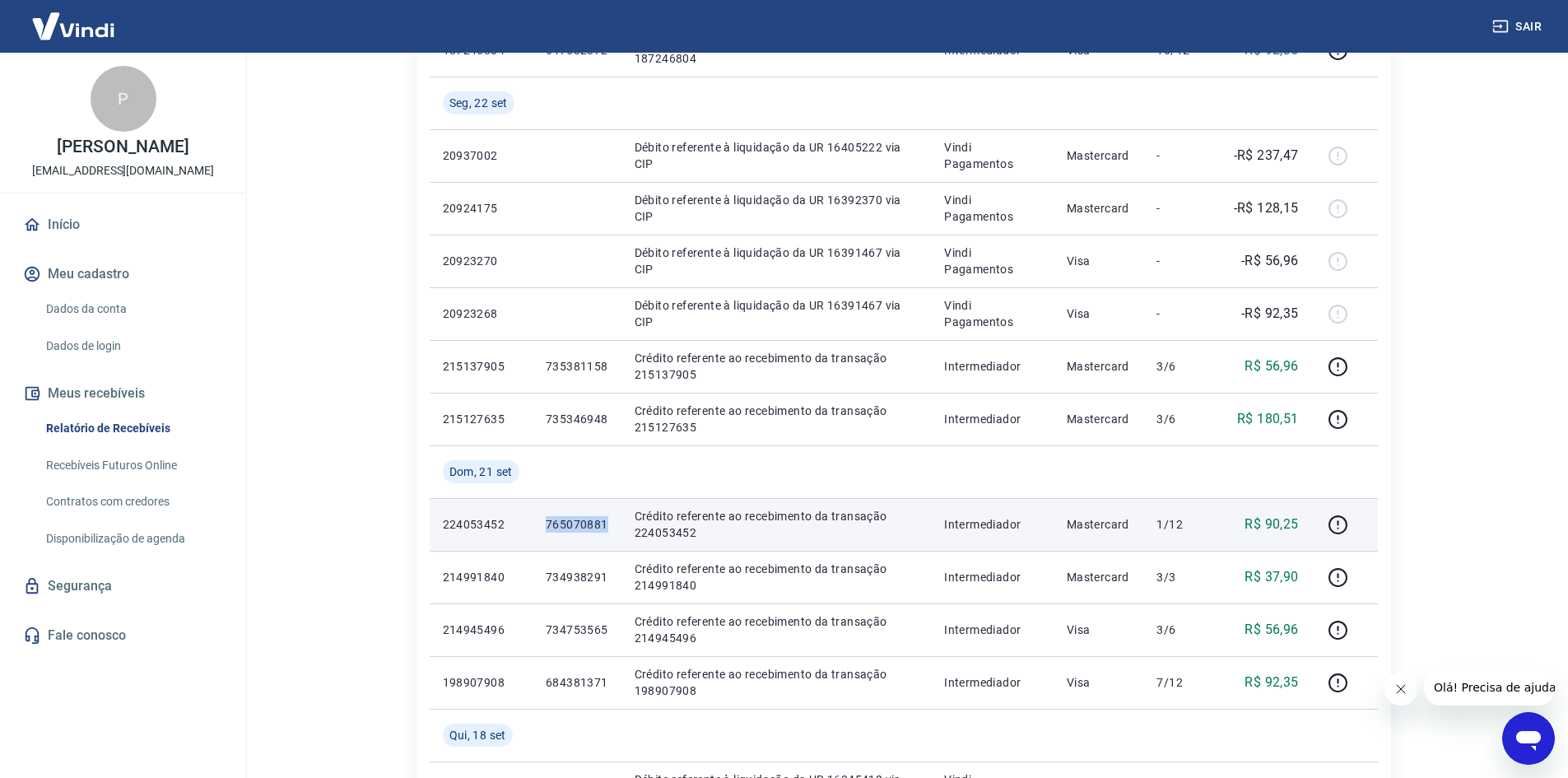
drag, startPoint x: 609, startPoint y: 522, endPoint x: 516, endPoint y: 527, distance: 93.1
click at [517, 527] on tr "224053452 765070881 Crédito referente ao recebimento da transação 224053452 Int…" at bounding box center [904, 524] width 949 height 53
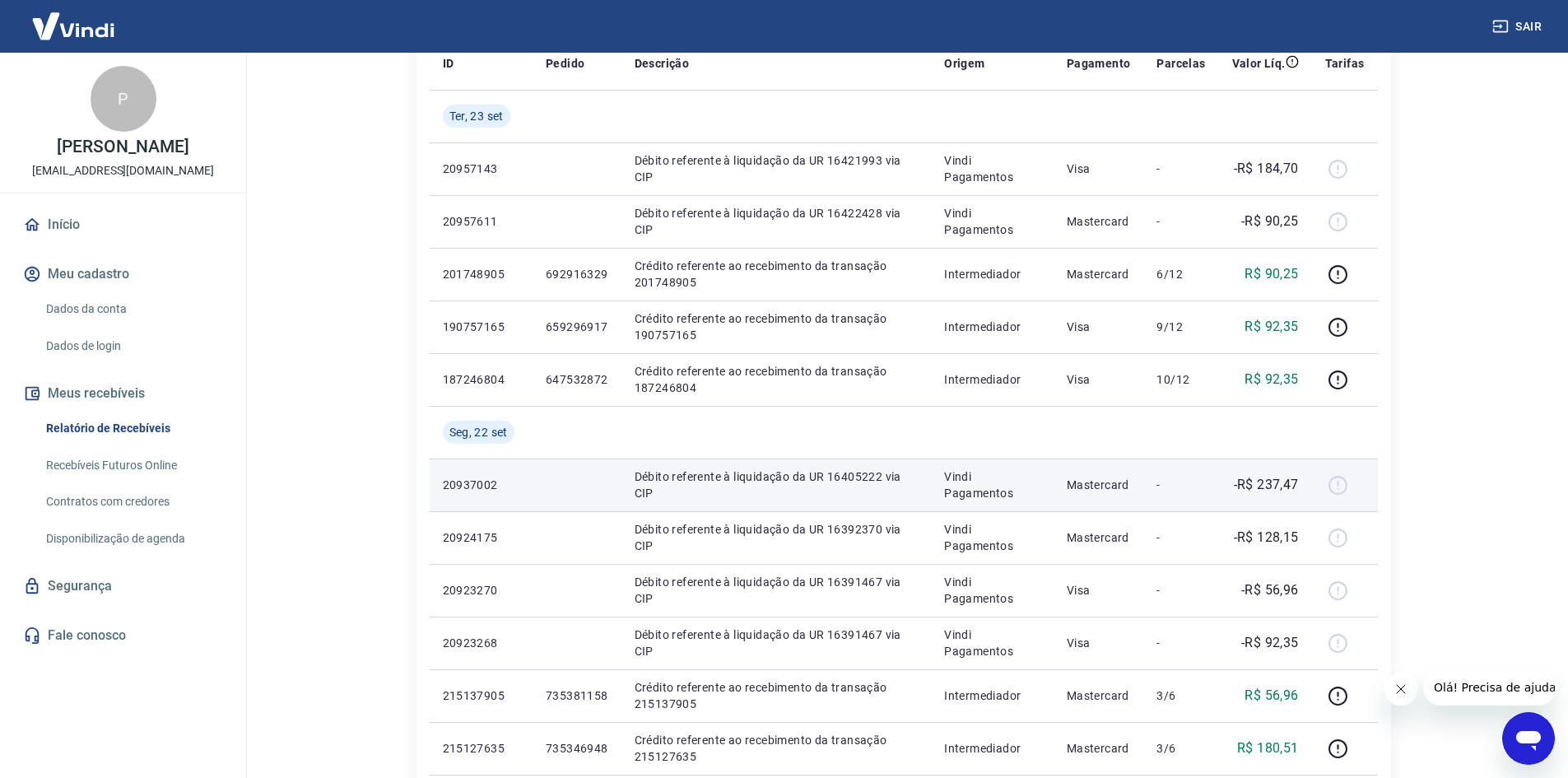
scroll to position [165, 0]
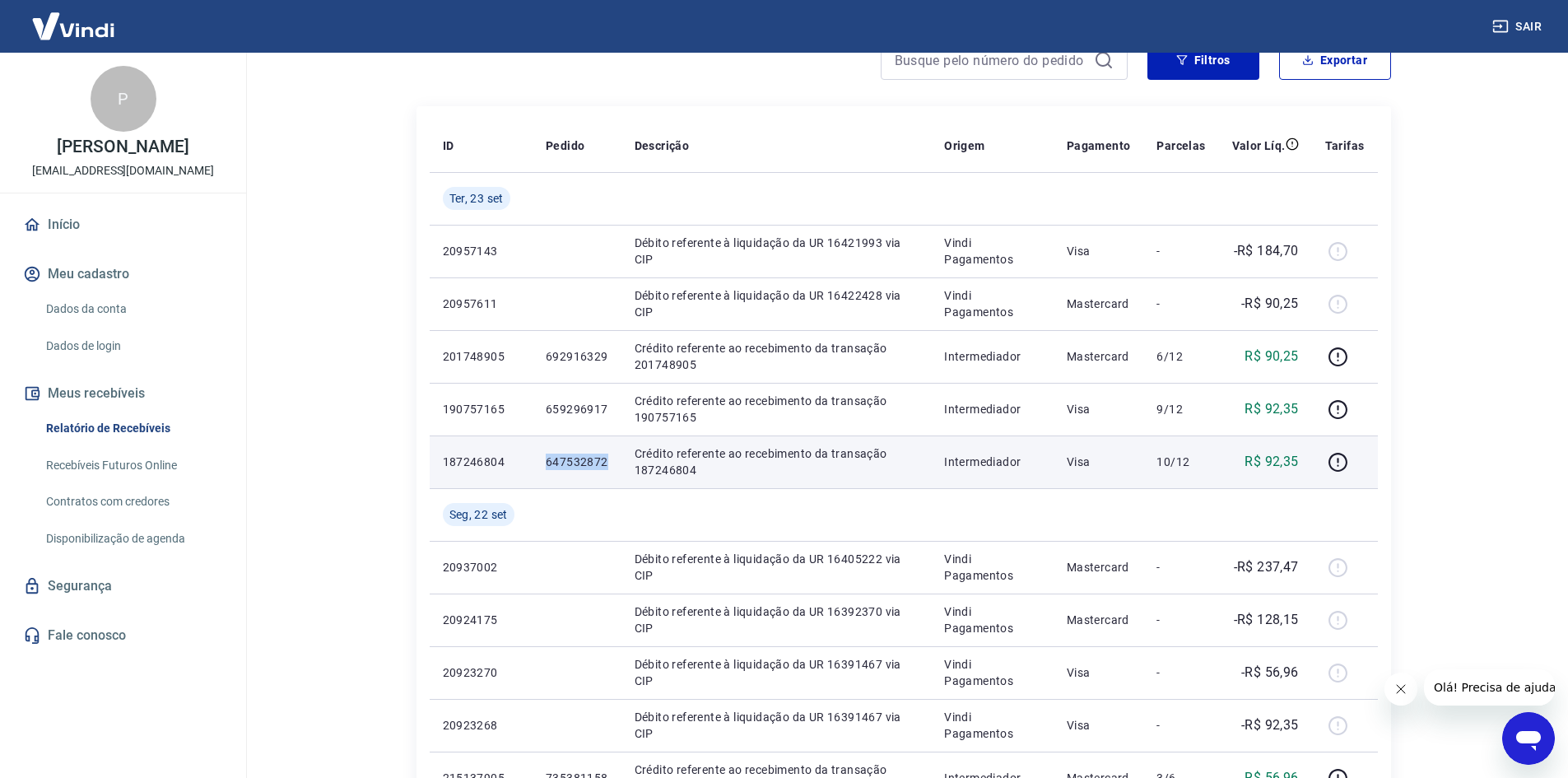
drag, startPoint x: 613, startPoint y: 464, endPoint x: 539, endPoint y: 472, distance: 74.4
click at [539, 472] on td "647532872" at bounding box center [576, 461] width 89 height 53
copy p "647532872"
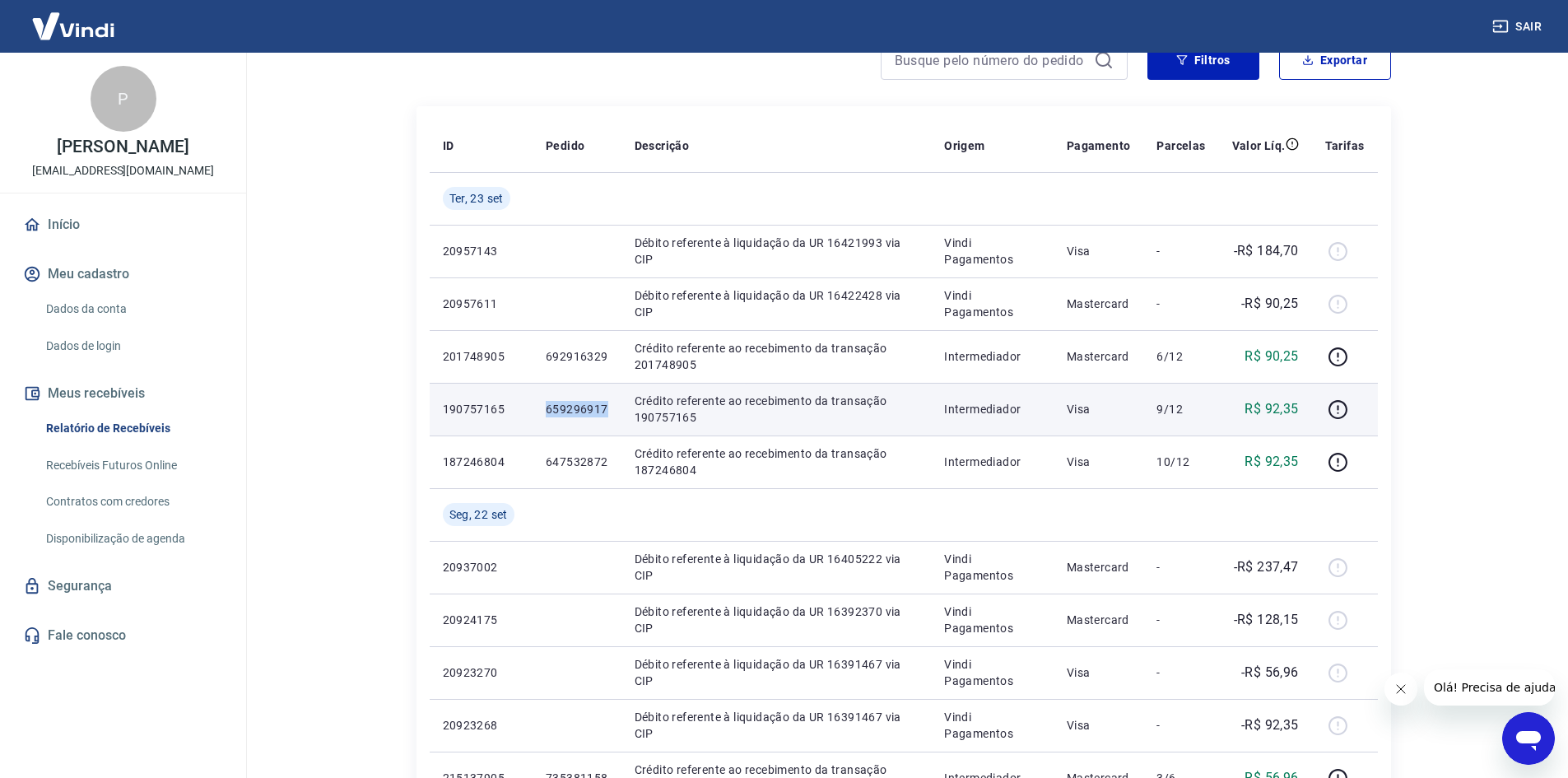
drag, startPoint x: 613, startPoint y: 411, endPoint x: 537, endPoint y: 411, distance: 76.0
click at [538, 411] on td "659296917" at bounding box center [576, 409] width 89 height 53
